Goal: Check status: Check status

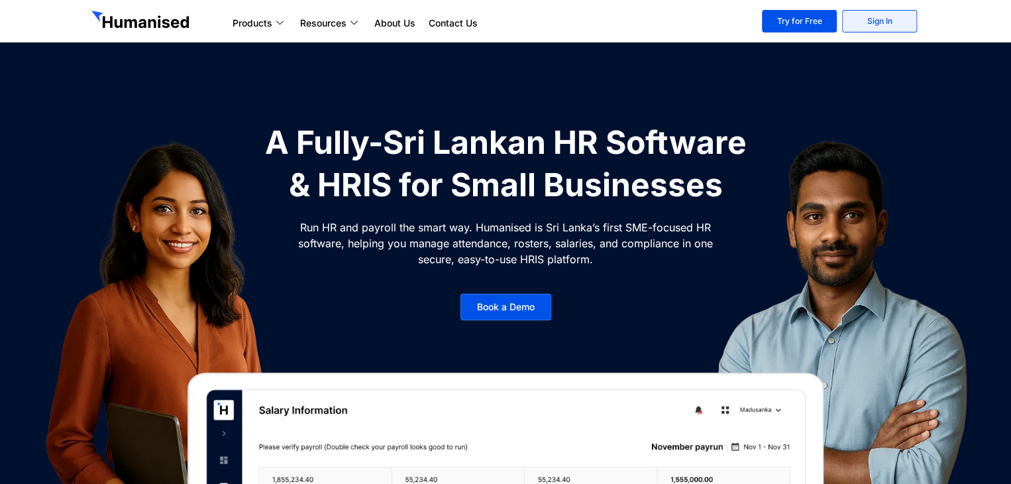
click at [869, 15] on link "Sign In" at bounding box center [879, 21] width 75 height 23
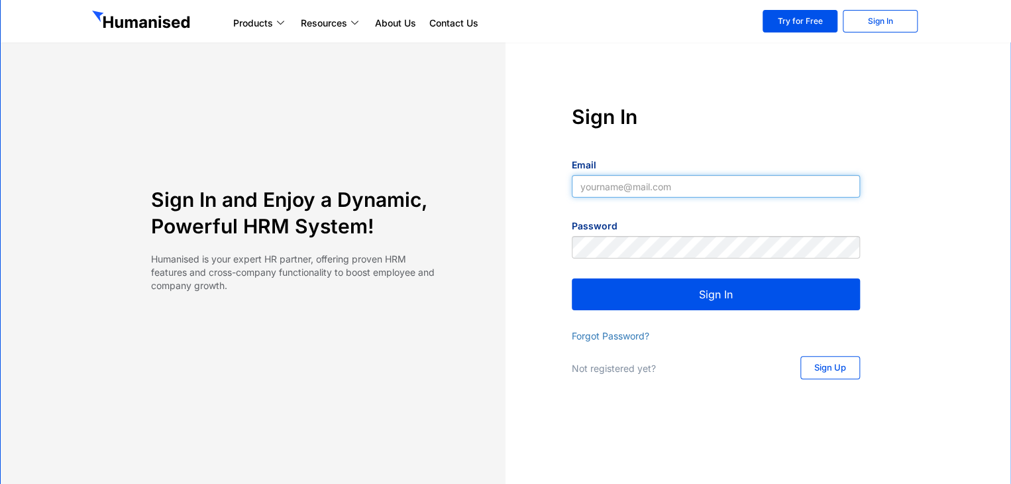
click at [629, 183] on input "Email" at bounding box center [716, 186] width 288 height 23
type input "nisal@slpg.lk"
click at [666, 285] on button "Sign In" at bounding box center [716, 294] width 288 height 32
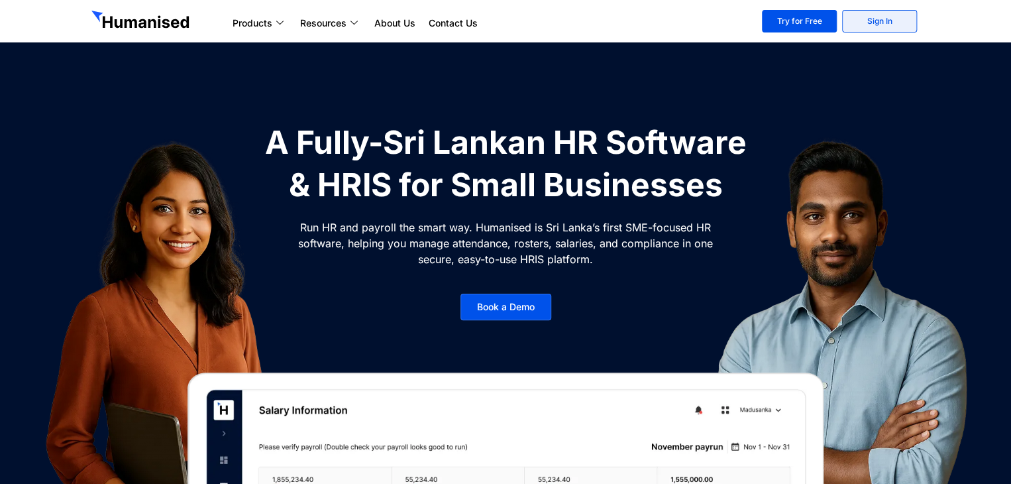
click at [893, 26] on link "Sign In" at bounding box center [879, 21] width 75 height 23
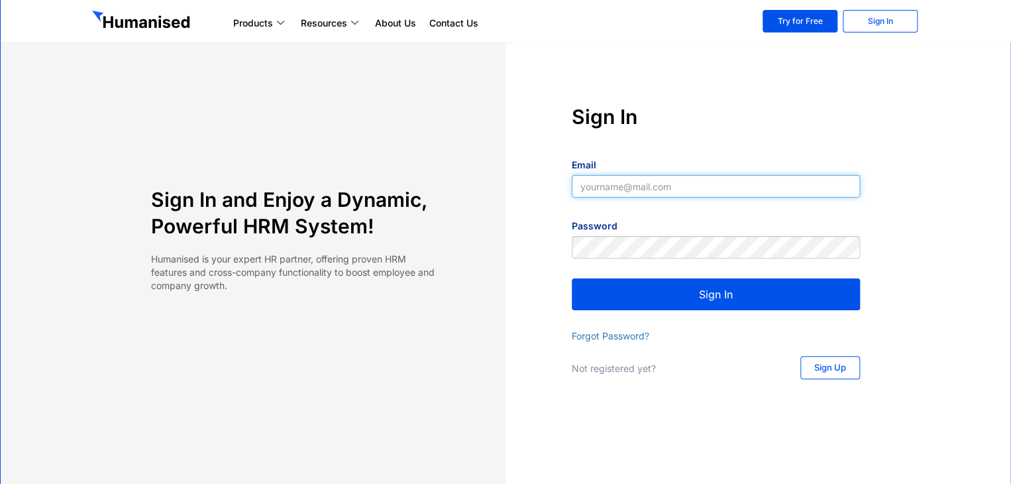
type input "[EMAIL_ADDRESS][DOMAIN_NAME]"
click at [794, 292] on button "Sign In" at bounding box center [716, 294] width 288 height 32
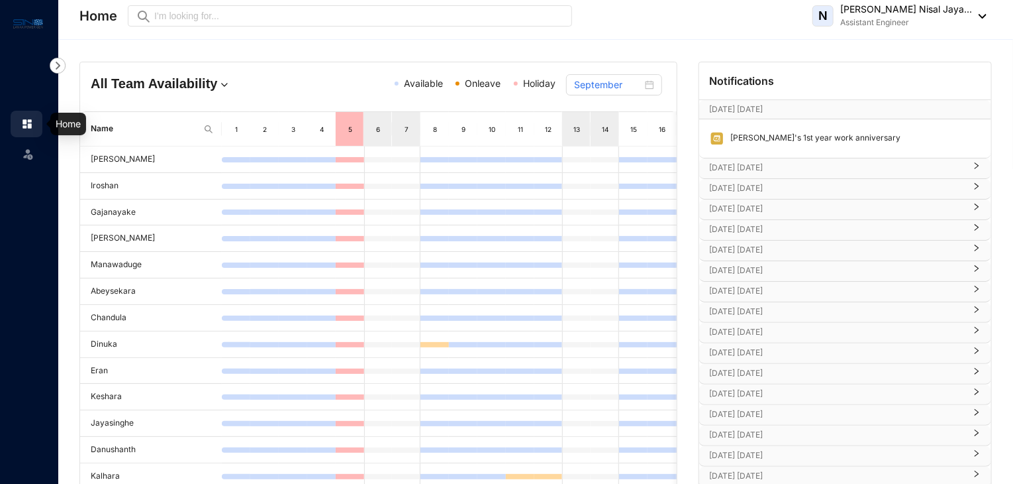
click at [25, 120] on img at bounding box center [27, 124] width 12 height 12
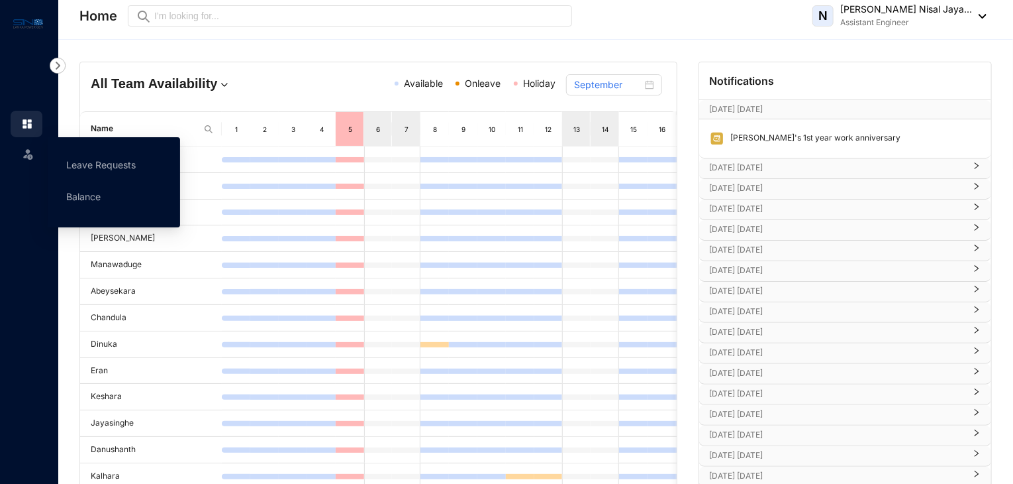
click at [26, 148] on img at bounding box center [27, 153] width 13 height 13
click at [85, 198] on link "Balance" at bounding box center [83, 196] width 34 height 11
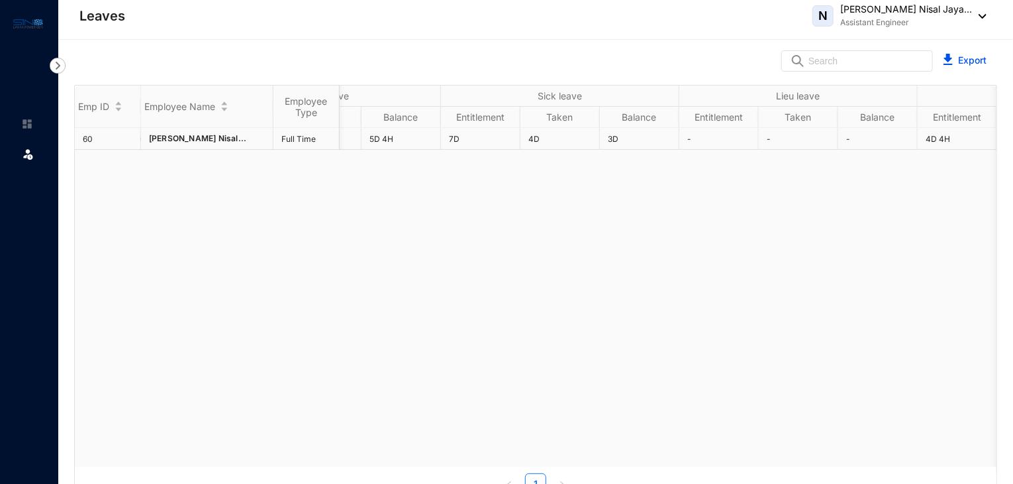
scroll to position [0, 413]
click at [778, 140] on td "4D 4H" at bounding box center [797, 139] width 79 height 22
